Goal: Information Seeking & Learning: Learn about a topic

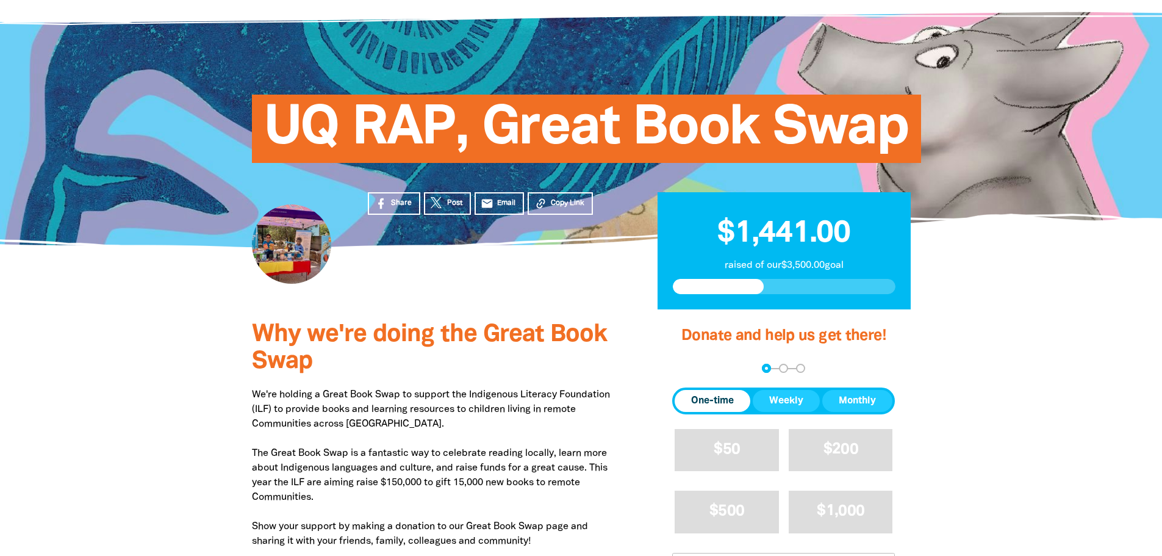
scroll to position [61, 0]
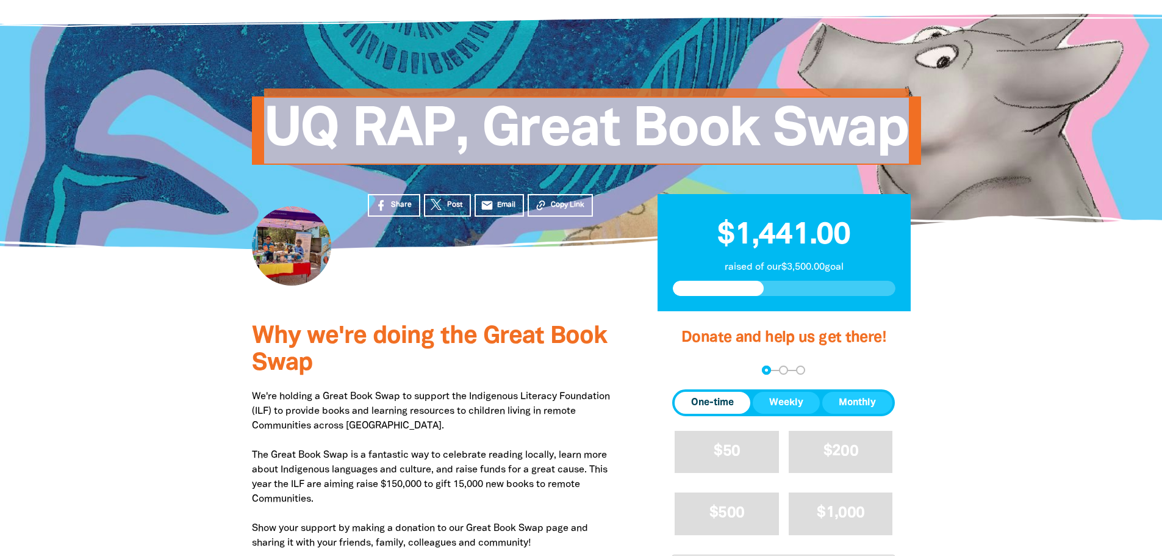
drag, startPoint x: 912, startPoint y: 142, endPoint x: 292, endPoint y: 137, distance: 620.4
click at [277, 136] on h1 "UQ RAP, Great Book Swap" at bounding box center [593, 131] width 659 height 66
copy span "UQ RAP, Great Book Swap"
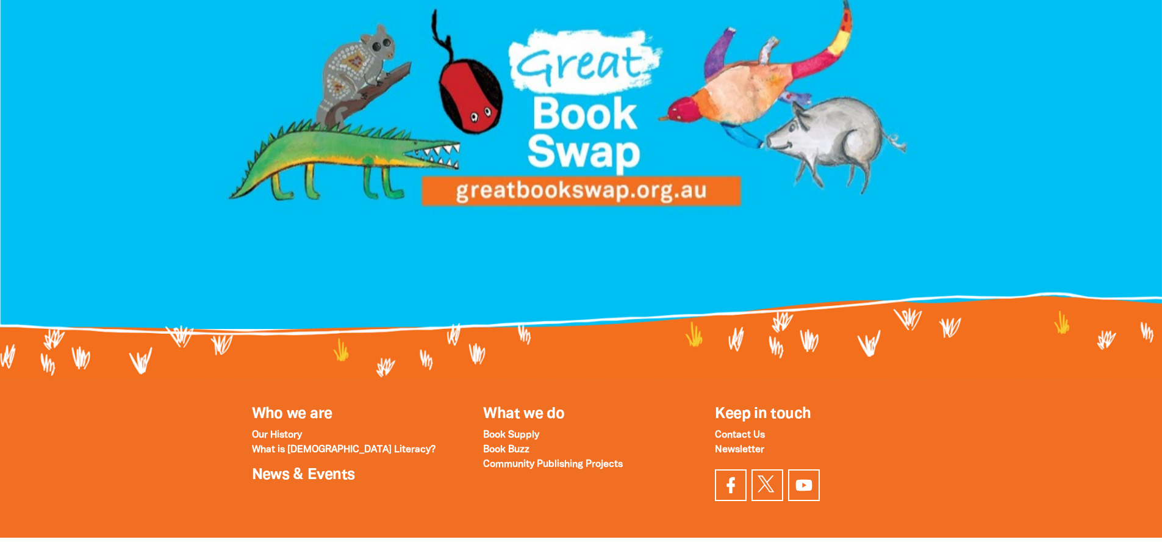
scroll to position [1323, 0]
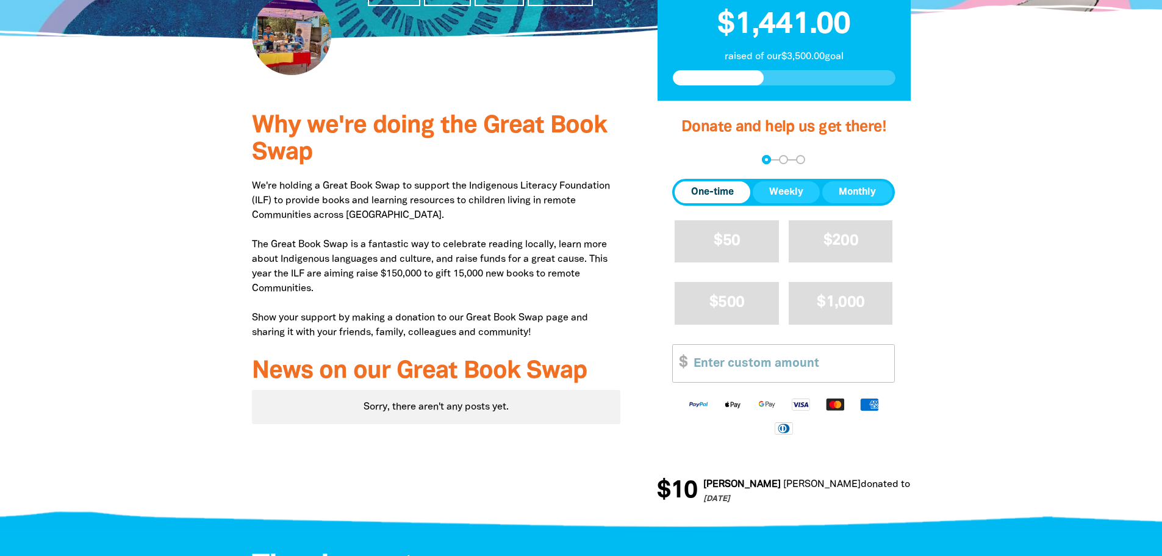
scroll to position [122, 0]
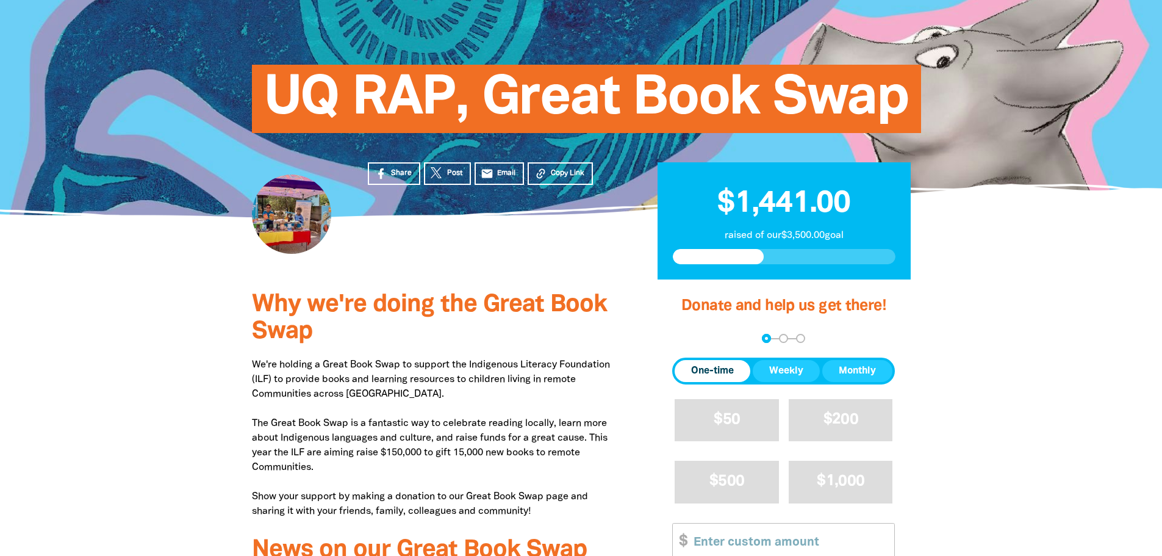
scroll to position [122, 0]
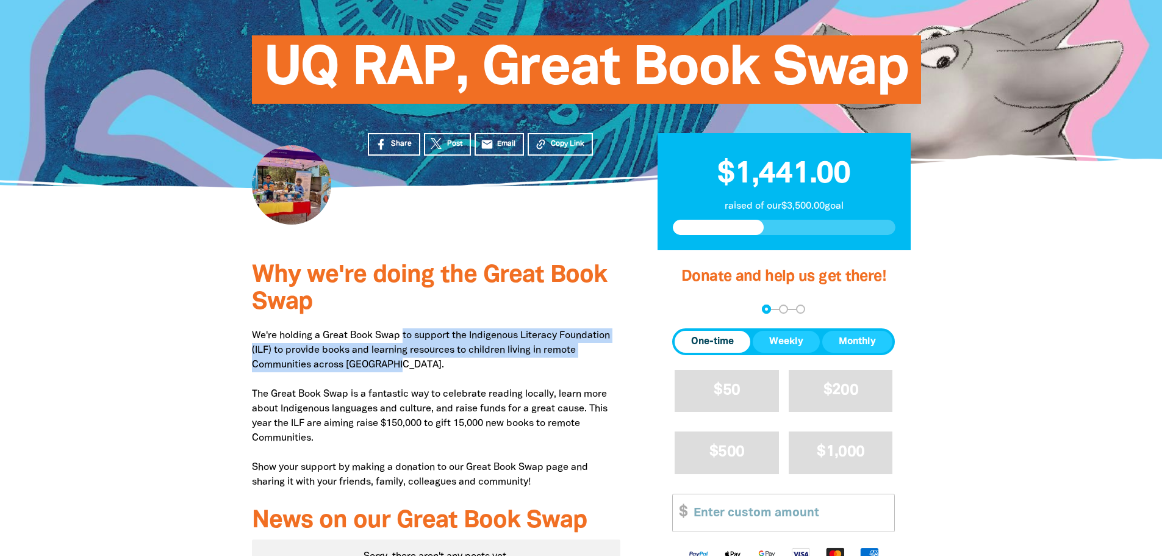
drag, startPoint x: 396, startPoint y: 364, endPoint x: 405, endPoint y: 339, distance: 26.6
click at [405, 339] on p "We're holding a Great Book Swap to support the Indigenous Literacy Foundation (…" at bounding box center [436, 408] width 369 height 161
copy p "to support the Indigenous Literacy Foundation (ILF) to provide books and learni…"
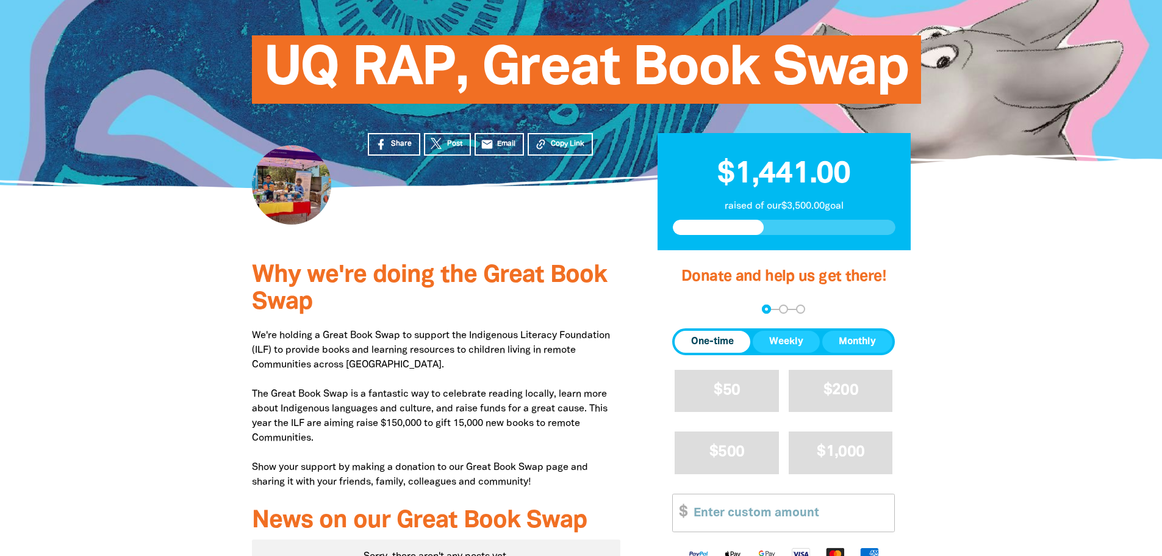
click at [1022, 264] on div at bounding box center [581, 461] width 1162 height 422
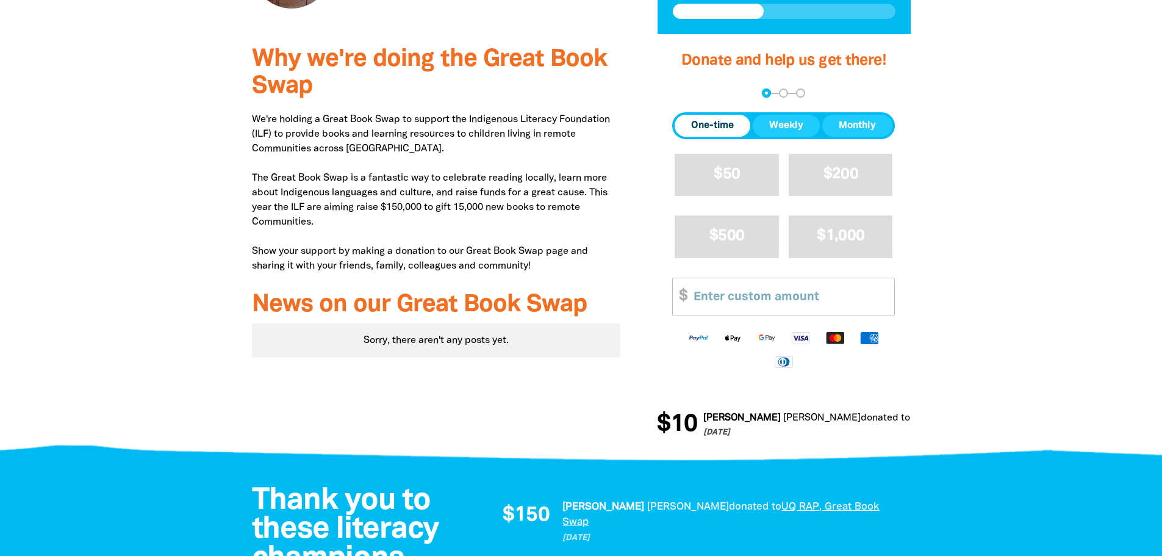
scroll to position [366, 0]
